Goal: Task Accomplishment & Management: Use online tool/utility

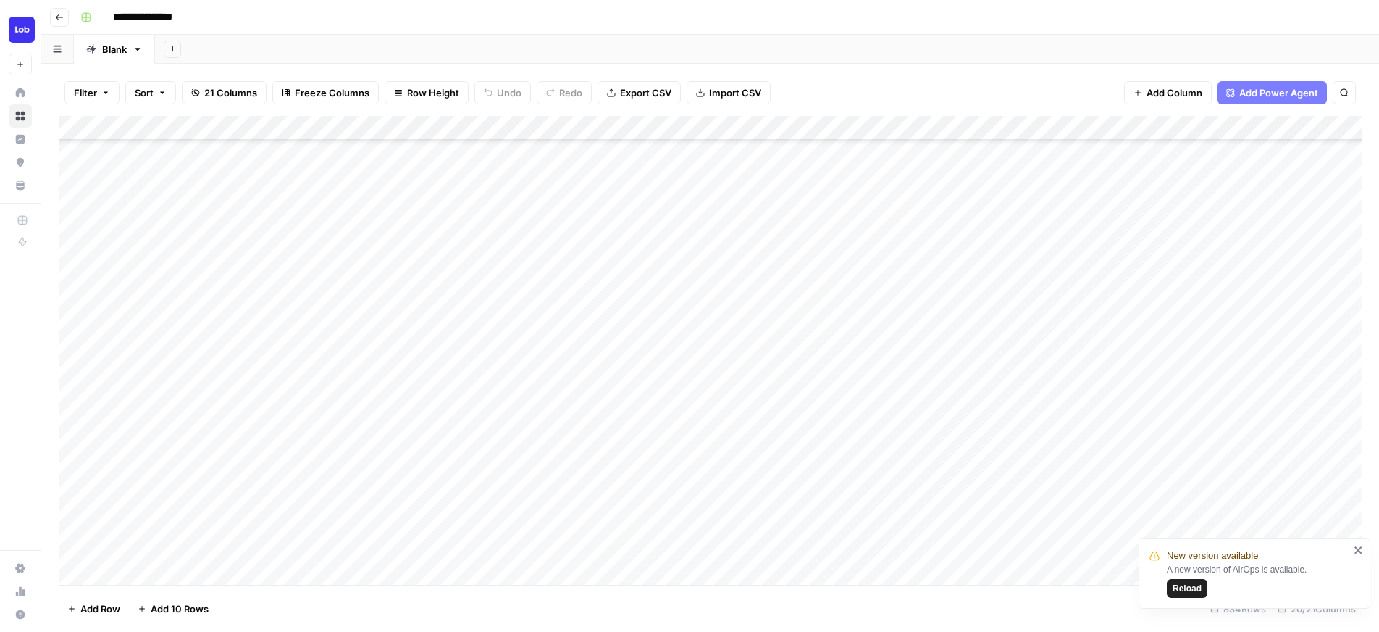
scroll to position [269, 0]
click at [1183, 582] on span "Reload" at bounding box center [1187, 588] width 29 height 13
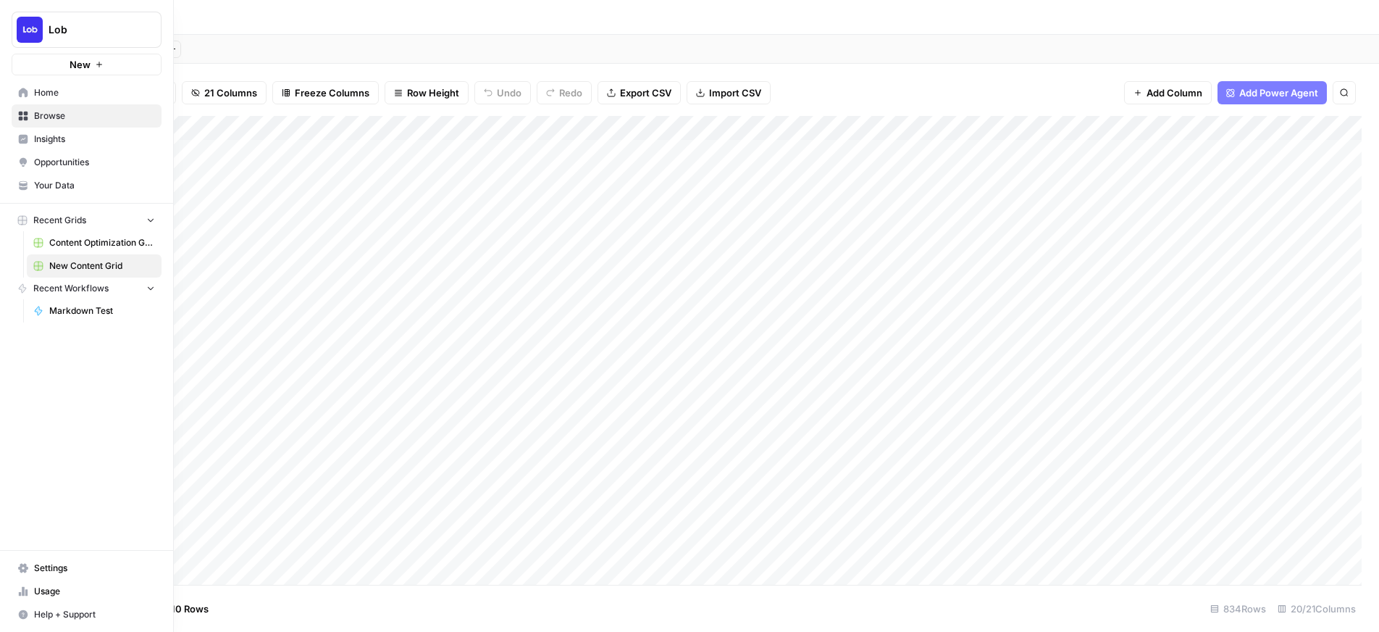
click at [72, 243] on span "Content Optimization Grid" at bounding box center [102, 242] width 106 height 13
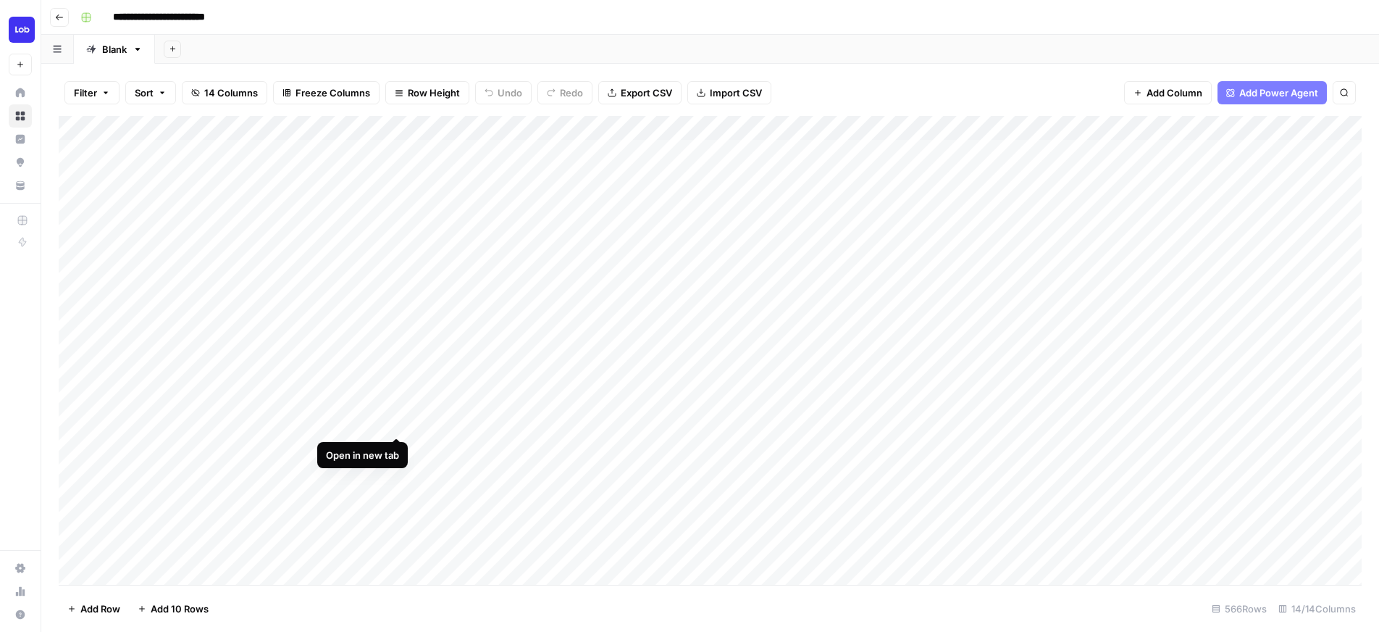
click at [397, 421] on div "Add Column" at bounding box center [710, 350] width 1303 height 469
click at [787, 448] on div "Add Column" at bounding box center [710, 350] width 1303 height 469
click at [786, 446] on div "Add Column" at bounding box center [710, 350] width 1303 height 469
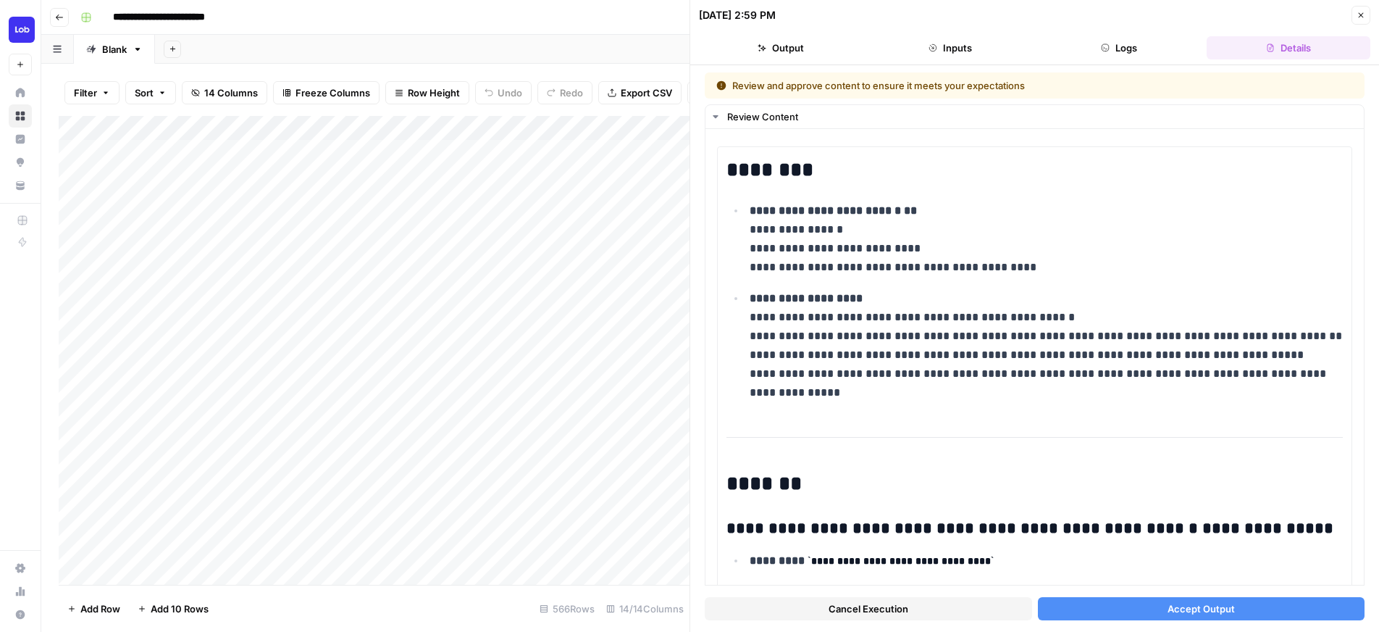
click at [1100, 604] on button "Accept Output" at bounding box center [1201, 608] width 327 height 23
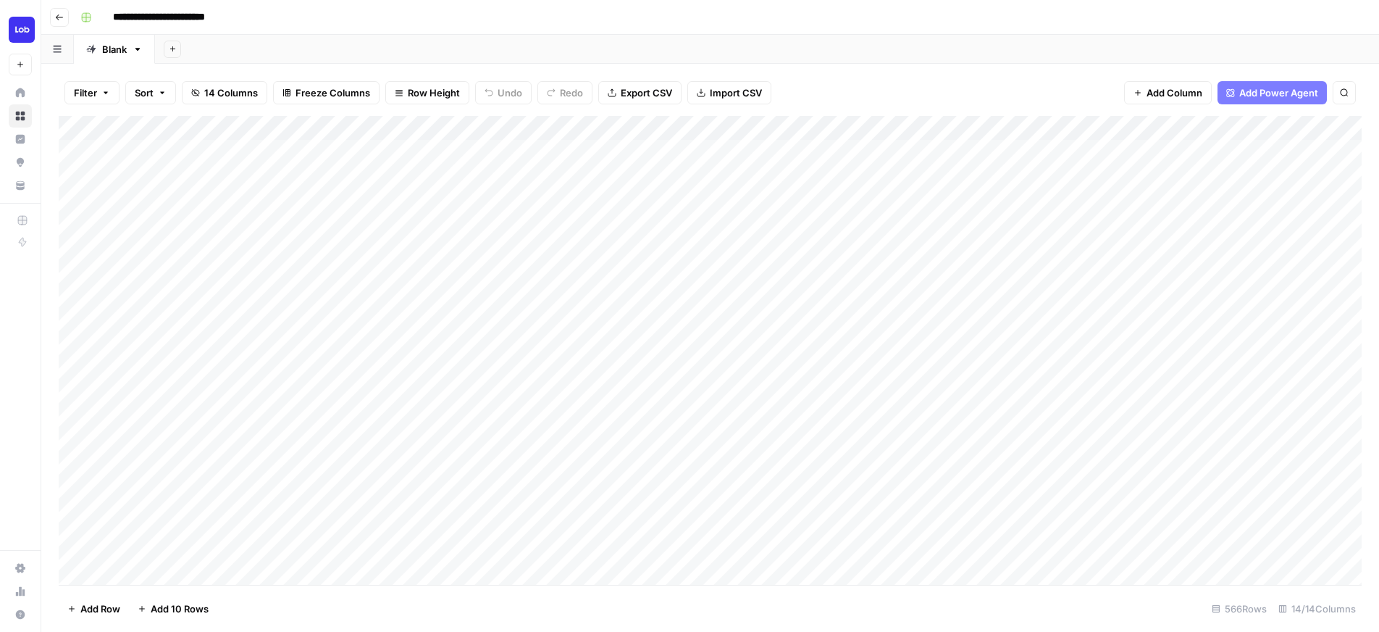
click at [996, 446] on div "Add Column" at bounding box center [710, 350] width 1303 height 469
